Goal: Task Accomplishment & Management: Complete application form

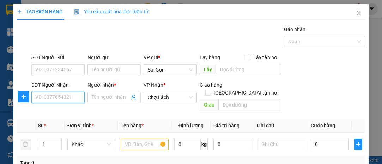
click at [54, 98] on input "SĐT Người Nhận" at bounding box center [57, 97] width 53 height 11
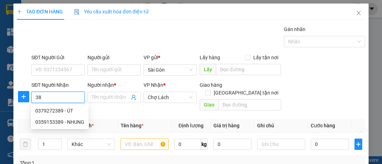
type input "3"
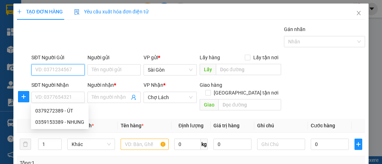
click at [56, 68] on input "SĐT Người Gửi" at bounding box center [57, 69] width 53 height 11
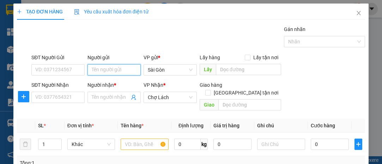
click at [96, 68] on input "Người gửi" at bounding box center [114, 69] width 53 height 11
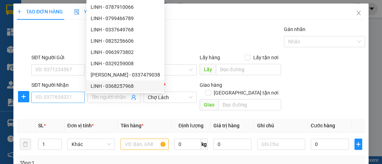
type input "LINH"
click at [60, 97] on input "SĐT Người Nhận" at bounding box center [57, 97] width 53 height 11
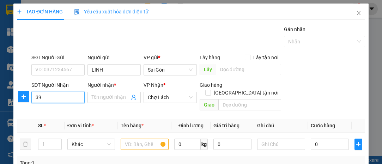
type input "3"
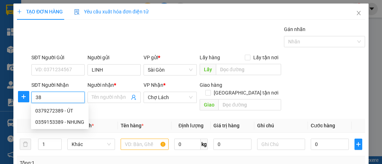
type input "3"
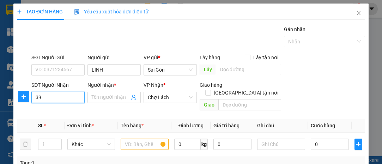
type input "3"
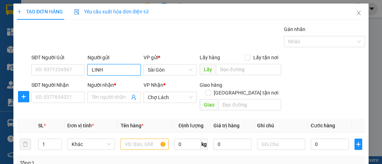
click at [115, 69] on input "LINH" at bounding box center [114, 69] width 53 height 11
type input "LINH VẢI"
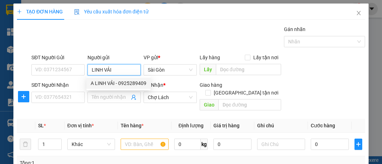
click at [113, 84] on div "A LINH VẢI - 0925289409" at bounding box center [119, 83] width 56 height 8
type input "0925289409"
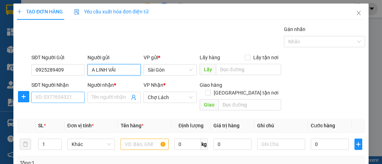
type input "A LINH VẢI"
click at [61, 98] on input "SĐT Người Nhận" at bounding box center [57, 97] width 53 height 11
type input "3"
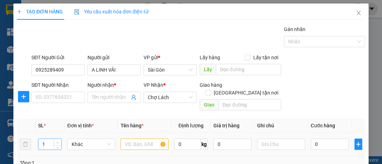
type input "2"
click at [59, 140] on span "up" at bounding box center [58, 142] width 4 height 4
click at [123, 139] on input "text" at bounding box center [145, 144] width 48 height 11
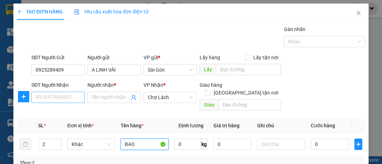
type input "BAO"
click at [60, 98] on input "SĐT Người Nhận" at bounding box center [57, 97] width 53 height 11
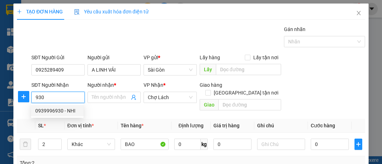
click at [61, 109] on div "0939996930 - NHI" at bounding box center [57, 111] width 44 height 8
type input "0939996930"
type input "NHI"
type input "BỜ DỪA HÒA NGHĨA"
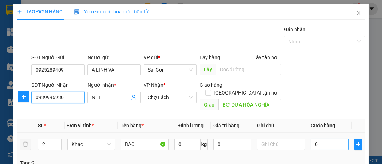
type input "0939996930"
click at [331, 139] on input "0" at bounding box center [330, 144] width 38 height 11
type input "001"
type input "1"
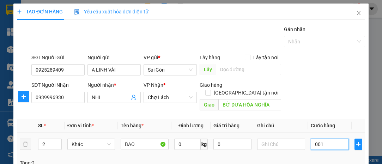
type input "0.014"
type input "14"
type input "00.140"
type input "140"
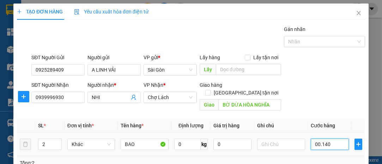
type input "140"
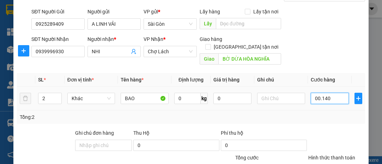
scroll to position [96, 0]
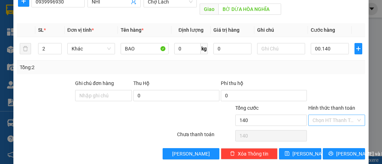
click at [322, 115] on input "Hình thức thanh toán" at bounding box center [334, 120] width 43 height 11
type input "140.000"
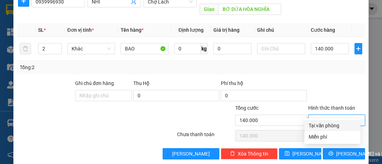
click at [327, 126] on div "Tại văn phòng" at bounding box center [333, 126] width 48 height 8
type input "0"
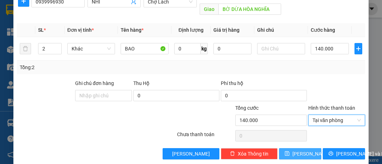
click at [306, 148] on button "[PERSON_NAME]" at bounding box center [300, 153] width 42 height 11
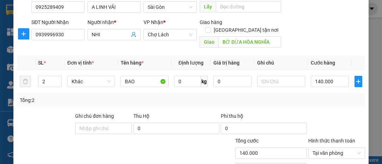
scroll to position [28, 0]
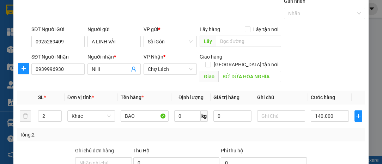
type input "1"
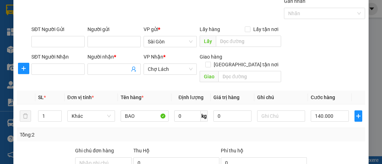
type input "0"
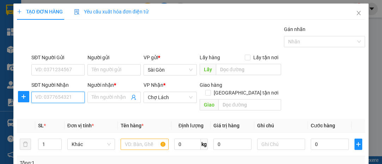
click at [59, 98] on input "SĐT Người Nhận" at bounding box center [57, 97] width 53 height 11
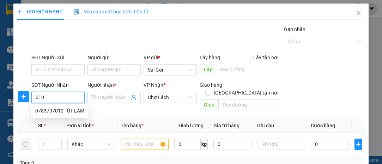
click at [68, 110] on div "0783707010 - ÚT LÂM" at bounding box center [59, 111] width 49 height 8
type input "0783707010"
type input "ÚT LÂM"
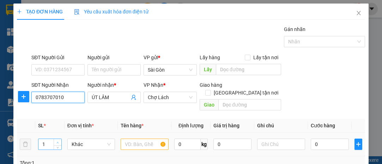
type input "0783707010"
click at [57, 142] on icon "up" at bounding box center [57, 143] width 2 height 2
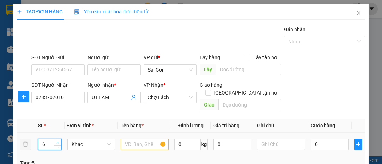
click at [57, 142] on icon "up" at bounding box center [57, 143] width 2 height 2
type input "8"
click at [59, 140] on span "up" at bounding box center [58, 142] width 4 height 4
click at [127, 139] on input "text" at bounding box center [145, 144] width 48 height 11
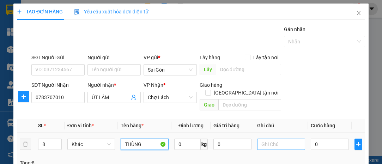
type input "THÙNG"
click at [266, 139] on input "text" at bounding box center [281, 144] width 48 height 11
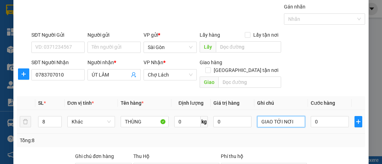
scroll to position [32, 0]
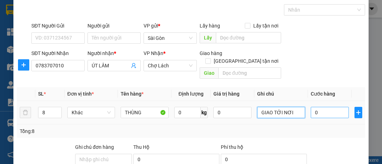
type input "GIAO TỚI NƠI"
click at [323, 107] on input "0" at bounding box center [330, 112] width 38 height 11
type input "004"
type input "4"
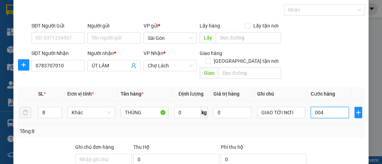
type input "0.042"
type input "42"
type input "00.420"
type input "420"
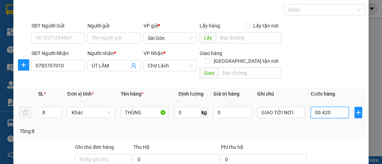
type input "420"
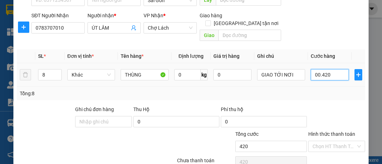
scroll to position [96, 0]
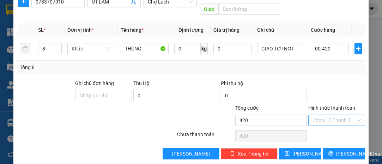
click at [321, 115] on input "Hình thức thanh toán" at bounding box center [334, 120] width 43 height 11
type input "420.000"
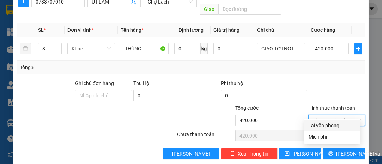
click at [319, 125] on div "Tại văn phòng" at bounding box center [333, 126] width 48 height 8
type input "0"
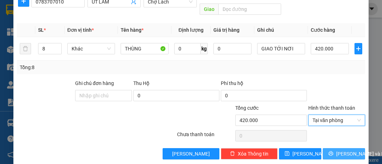
click at [339, 150] on span "[PERSON_NAME] và In" at bounding box center [360, 154] width 49 height 8
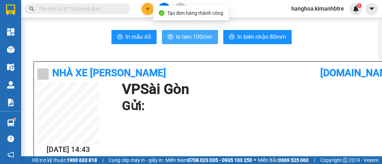
click at [182, 36] on span "In tem 100mm" at bounding box center [194, 36] width 36 height 9
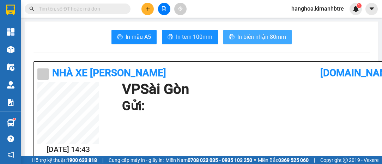
click at [250, 37] on span "In biên nhận 80mm" at bounding box center [262, 36] width 49 height 9
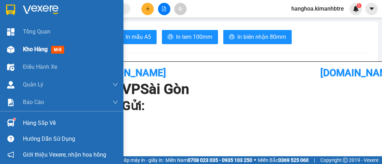
click at [43, 49] on span "Kho hàng" at bounding box center [35, 49] width 25 height 7
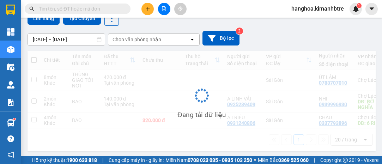
scroll to position [64, 0]
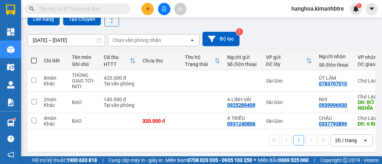
click at [33, 59] on span at bounding box center [34, 61] width 6 height 6
click at [34, 57] on input "checkbox" at bounding box center [34, 57] width 0 height 0
checkbox input "true"
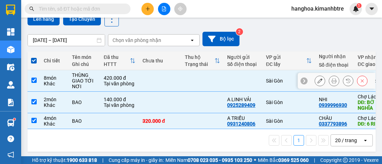
click at [34, 79] on input "checkbox" at bounding box center [33, 80] width 5 height 5
checkbox input "false"
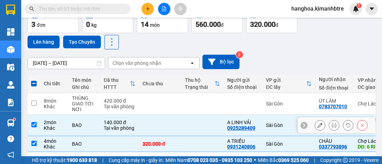
scroll to position [32, 0]
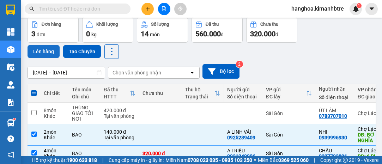
click at [47, 47] on button "Lên hàng" at bounding box center [44, 51] width 32 height 13
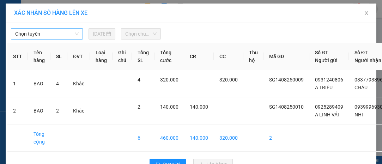
click at [50, 35] on span "Chọn tuyến" at bounding box center [47, 34] width 64 height 11
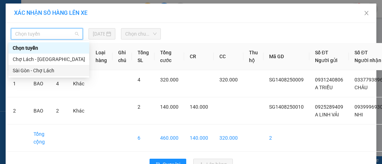
click at [58, 73] on div "Sài Gòn - Chợ Lách" at bounding box center [49, 71] width 72 height 8
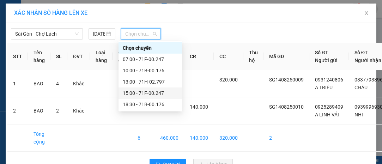
click at [151, 91] on div "15:00 - 71F-00.247" at bounding box center [150, 93] width 55 height 8
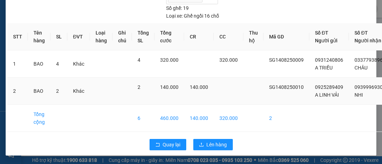
scroll to position [56, 0]
click at [219, 141] on span "Lên hàng" at bounding box center [217, 145] width 20 height 8
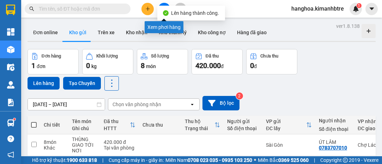
click at [162, 4] on button at bounding box center [164, 9] width 12 height 12
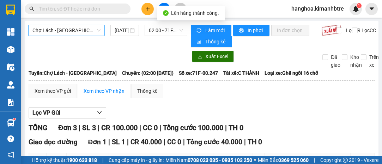
click at [79, 34] on span "Chợ Lách - [GEOGRAPHIC_DATA]" at bounding box center [66, 30] width 68 height 11
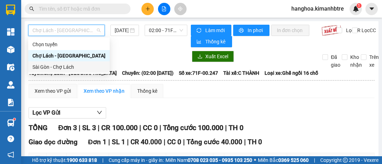
click at [78, 66] on div "Sài Gòn - Chợ Lách" at bounding box center [68, 67] width 73 height 8
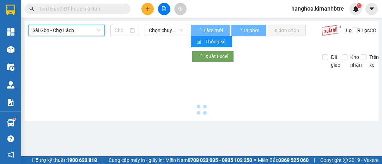
type input "[DATE]"
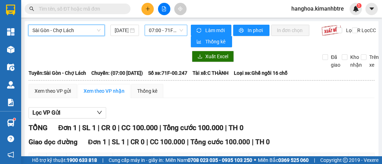
click at [160, 33] on span "07:00 - 71F-00.247" at bounding box center [166, 30] width 34 height 11
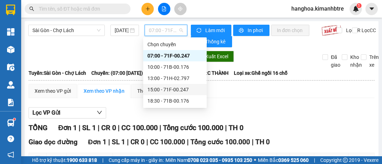
click at [179, 88] on div "15:00 - 71F-00.247" at bounding box center [175, 90] width 55 height 8
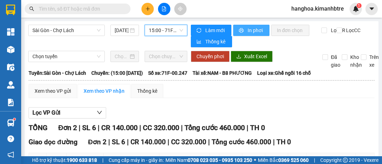
click at [248, 30] on span "In phơi" at bounding box center [256, 30] width 16 height 8
